Goal: Find specific page/section: Find specific page/section

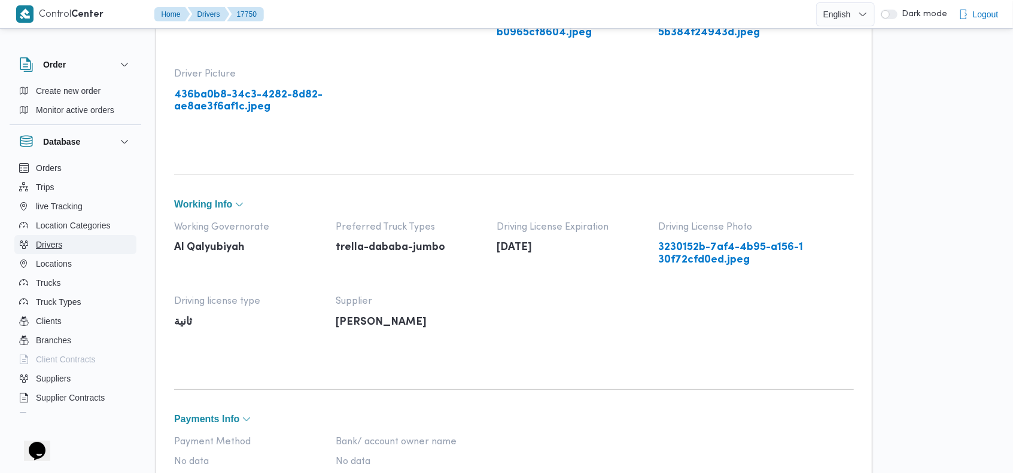
click at [76, 242] on button "Drivers" at bounding box center [75, 244] width 122 height 19
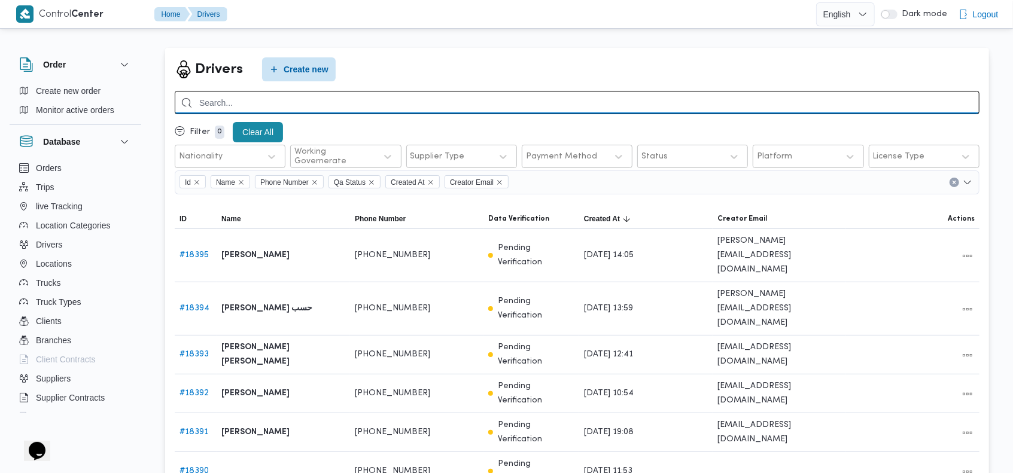
click at [555, 93] on input "search" at bounding box center [577, 102] width 805 height 23
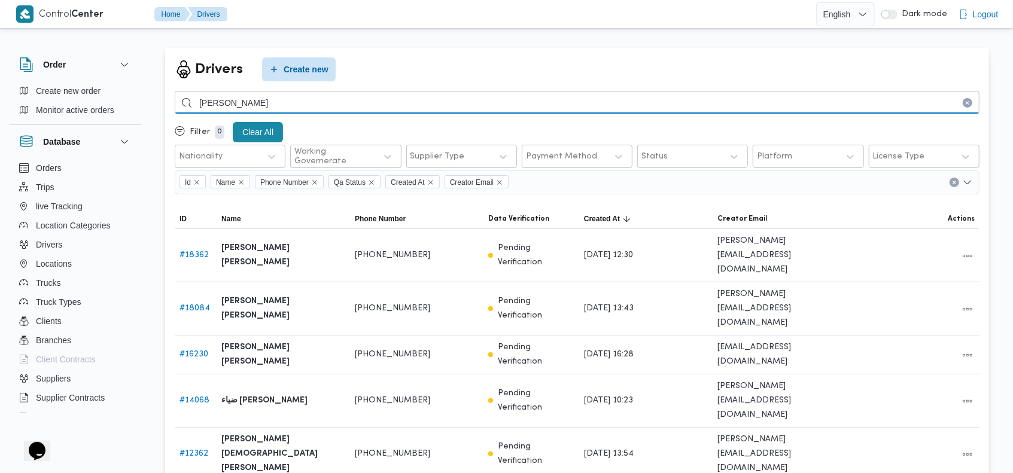
type input "[PERSON_NAME]"
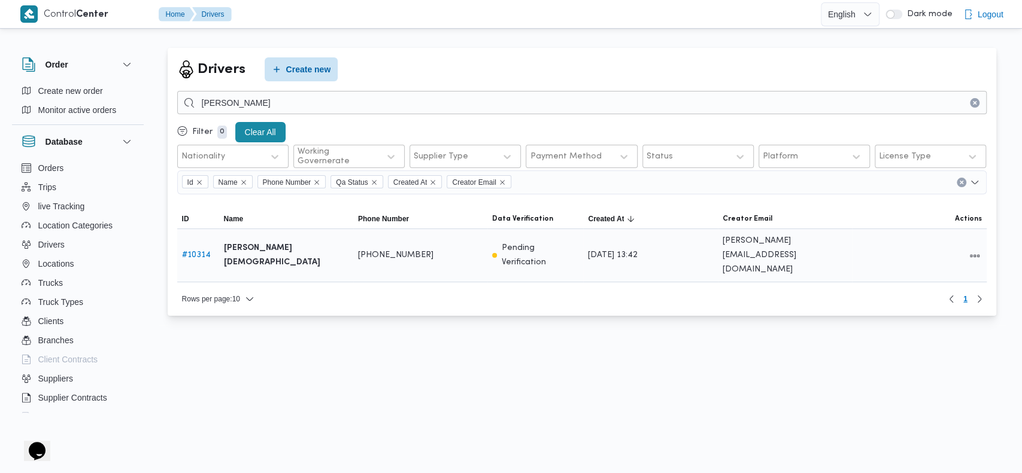
click at [202, 251] on link "# 10314" at bounding box center [196, 255] width 29 height 8
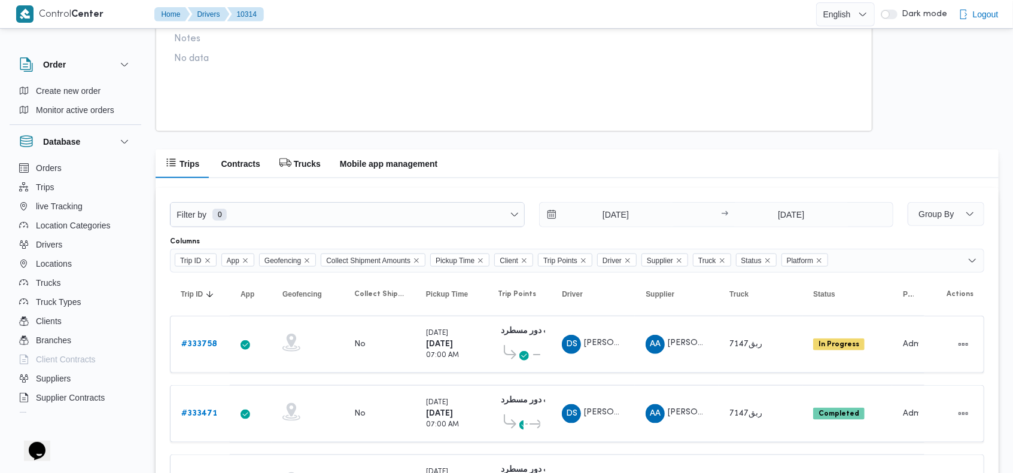
scroll to position [814, 0]
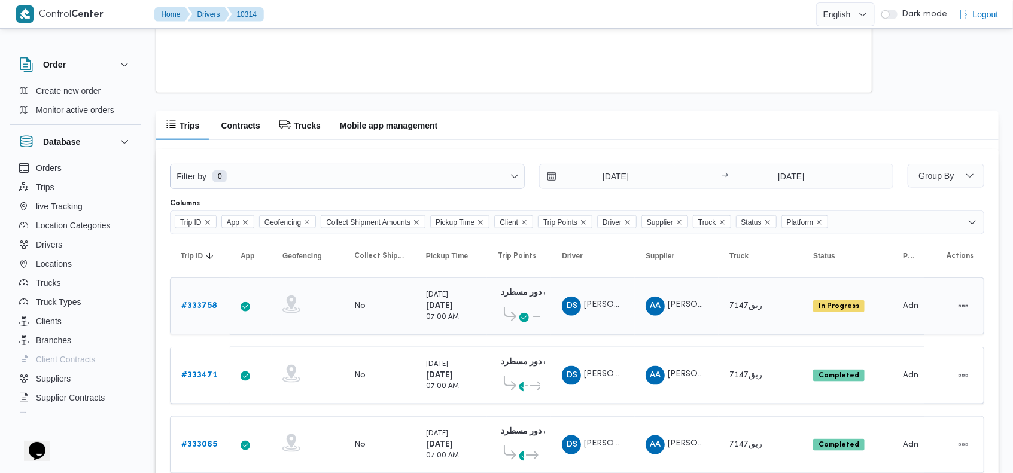
click at [522, 321] on icon at bounding box center [524, 318] width 10 height 10
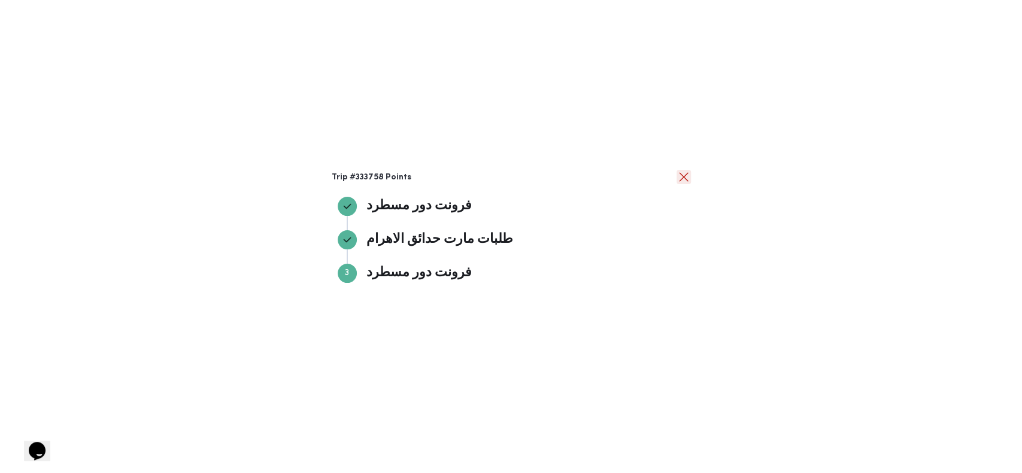
click at [680, 178] on button "close" at bounding box center [683, 177] width 14 height 14
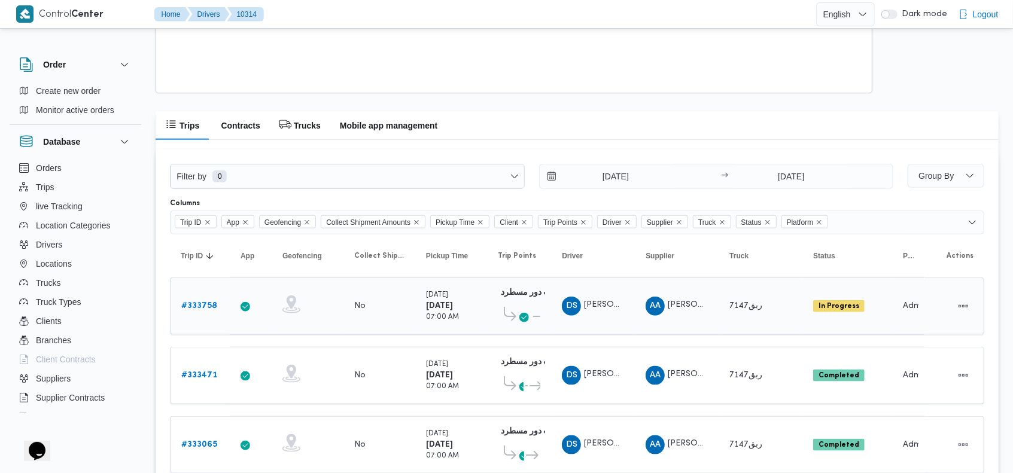
click at [533, 314] on icon at bounding box center [539, 316] width 13 height 9
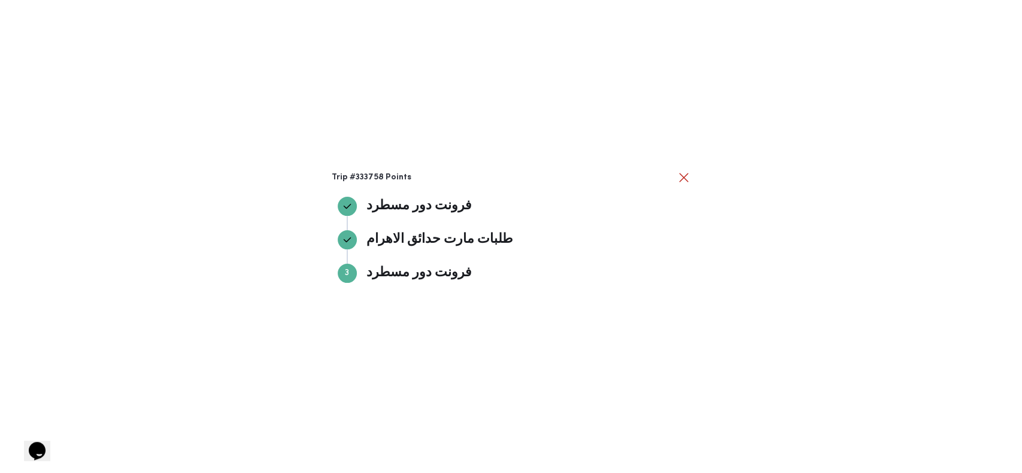
click at [680, 168] on div "Trip #333758 Points فرونت دور مسطرد فرونت دور مسطرد طلبات مارت حدائق الاهرام طل…" at bounding box center [511, 236] width 1022 height 473
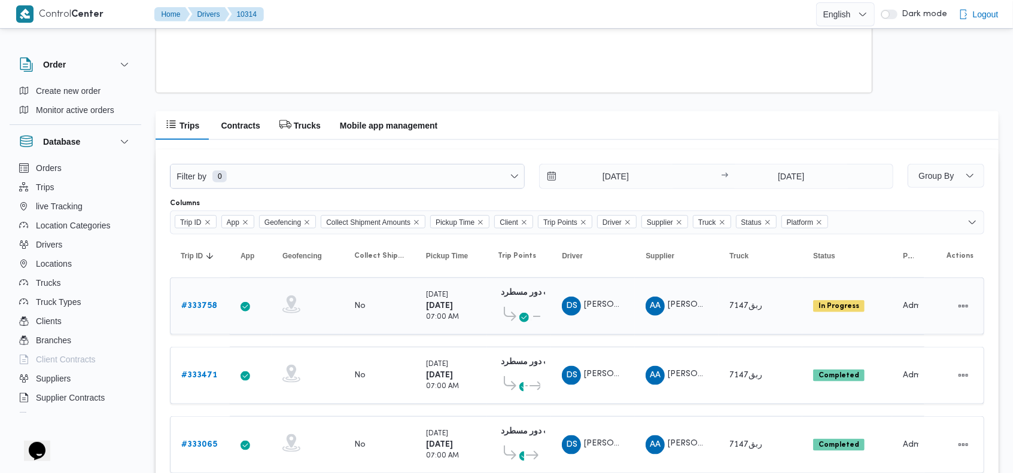
click at [522, 318] on icon at bounding box center [524, 318] width 10 height 10
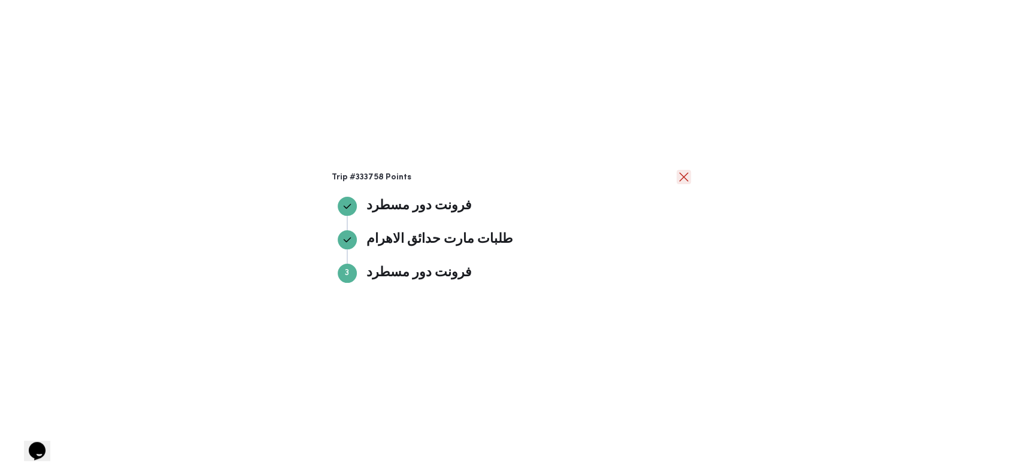
click at [685, 175] on button "close" at bounding box center [683, 177] width 14 height 14
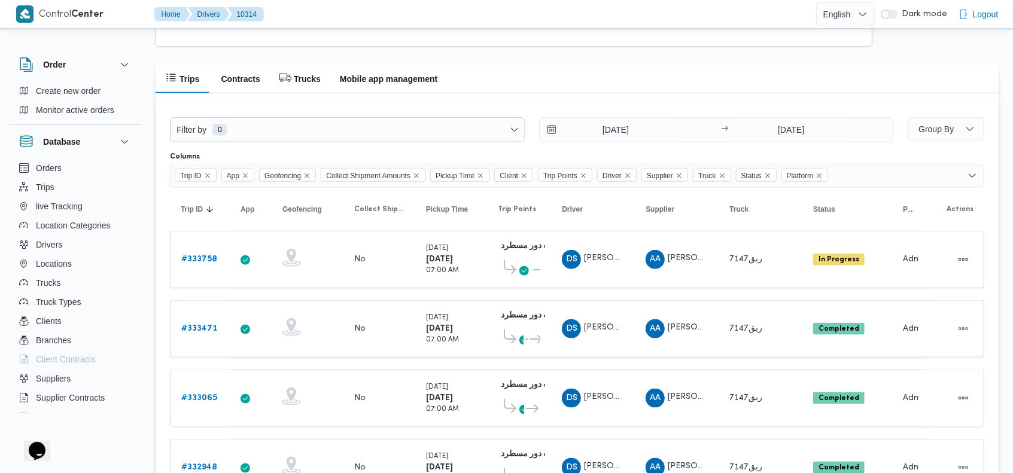
scroll to position [872, 0]
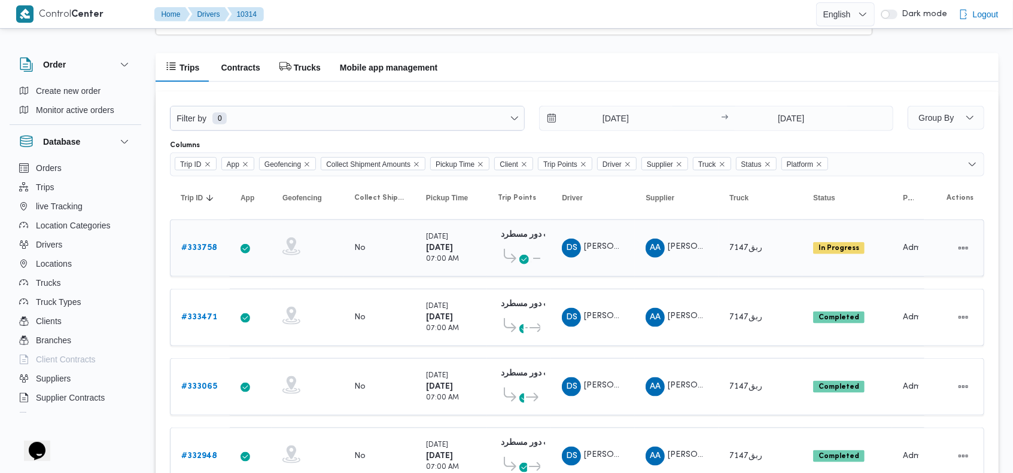
click at [527, 253] on span at bounding box center [524, 259] width 10 height 14
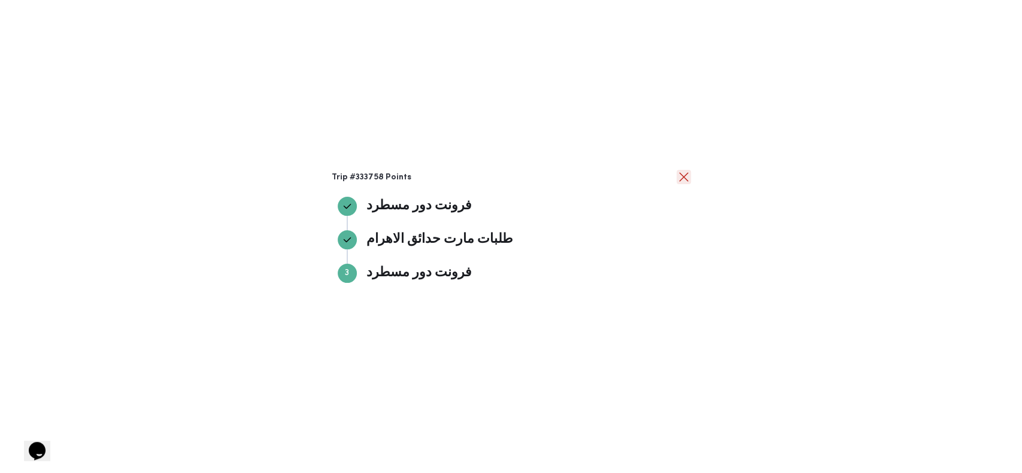
click at [679, 175] on button "close" at bounding box center [683, 177] width 14 height 14
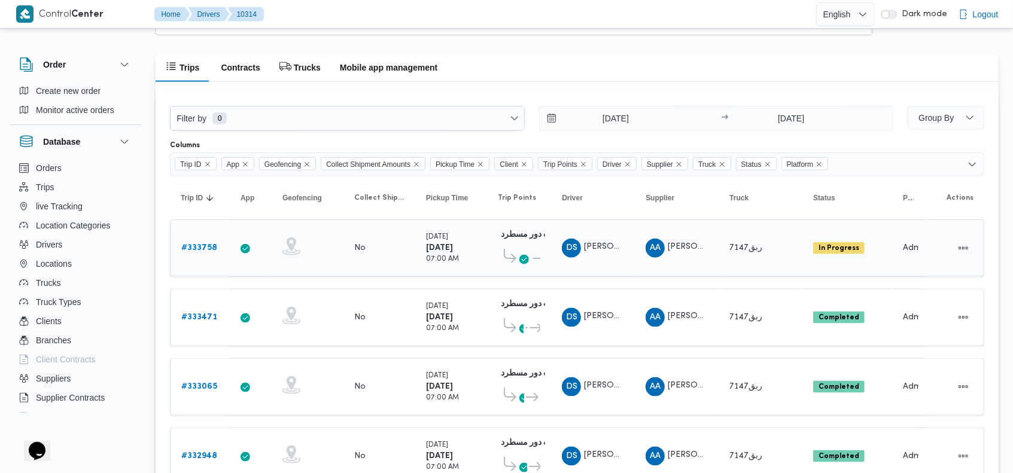
click at [196, 244] on b "# 333758" at bounding box center [199, 248] width 36 height 8
